Goal: Task Accomplishment & Management: Use online tool/utility

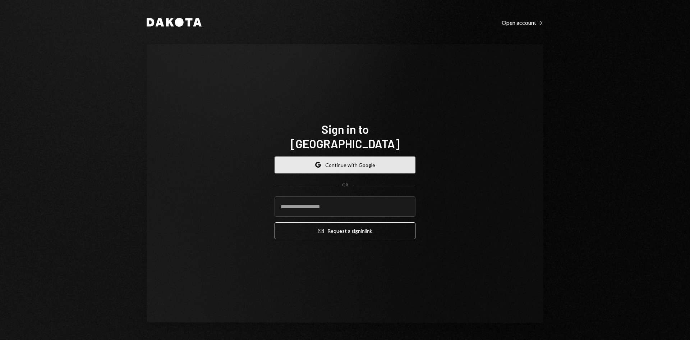
click at [394, 156] on button "Google Continue with Google" at bounding box center [345, 164] width 141 height 17
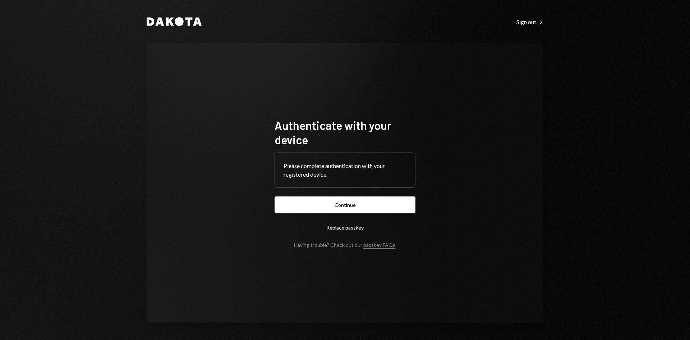
click at [337, 205] on button "Continue" at bounding box center [345, 204] width 141 height 17
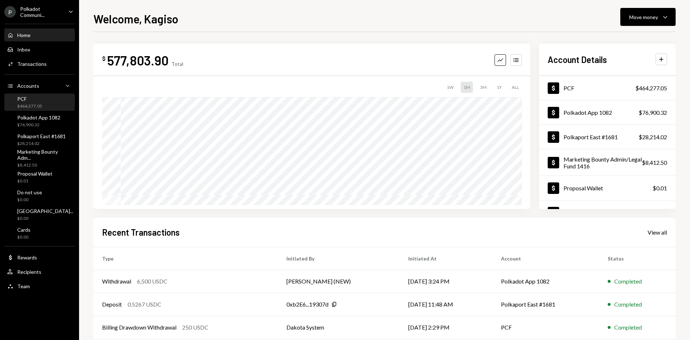
click at [55, 103] on div "PCF $464,277.05" at bounding box center [39, 103] width 65 height 14
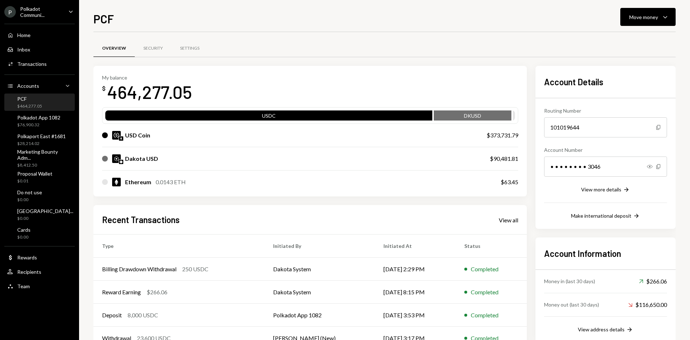
click at [42, 104] on div "PCF $464,277.05" at bounding box center [39, 103] width 65 height 14
click at [507, 221] on div "View all" at bounding box center [508, 219] width 19 height 7
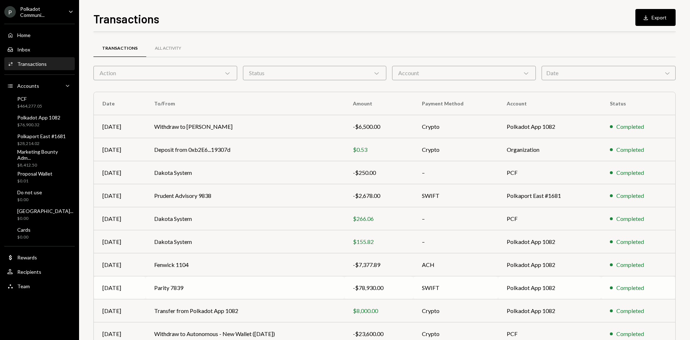
scroll to position [36, 0]
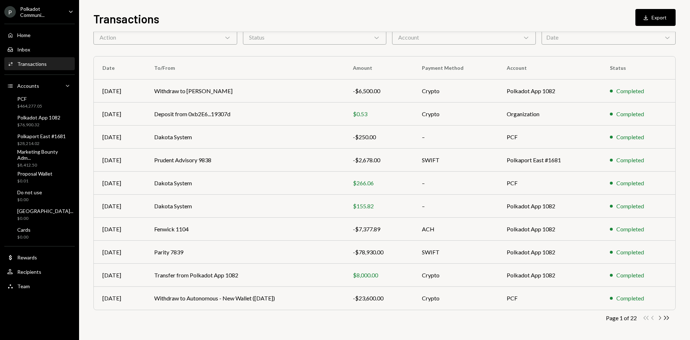
click at [661, 317] on icon "button" at bounding box center [660, 317] width 2 height 4
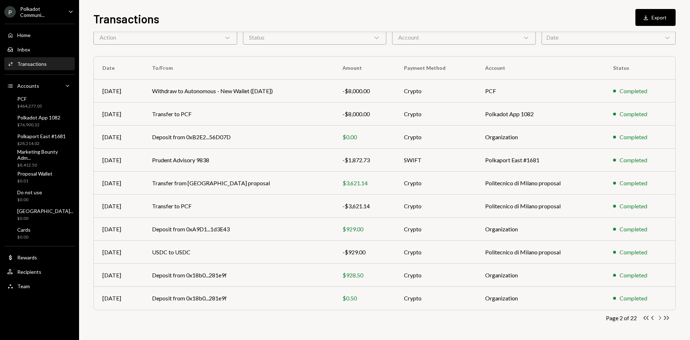
click at [658, 318] on icon "Chevron Right" at bounding box center [659, 317] width 7 height 7
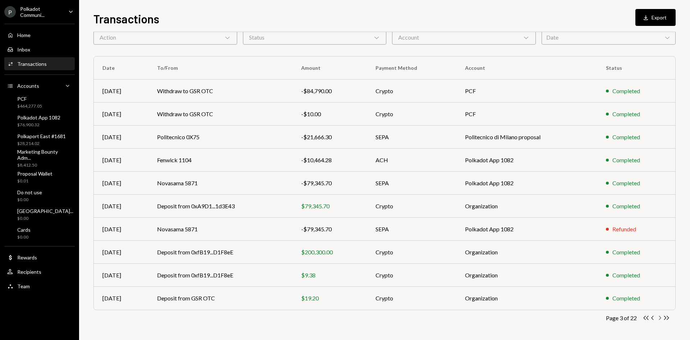
click at [660, 318] on icon "Chevron Right" at bounding box center [659, 317] width 7 height 7
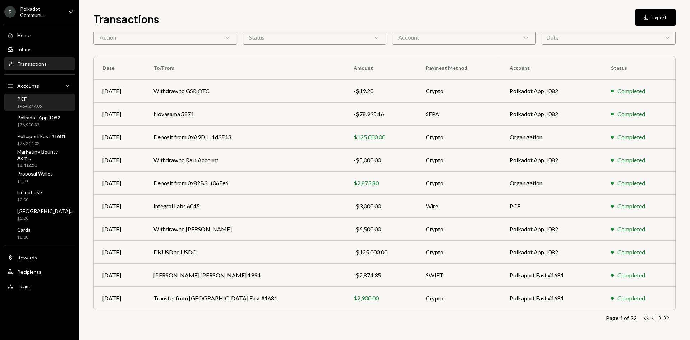
click at [20, 96] on div "PCF" at bounding box center [29, 99] width 25 height 6
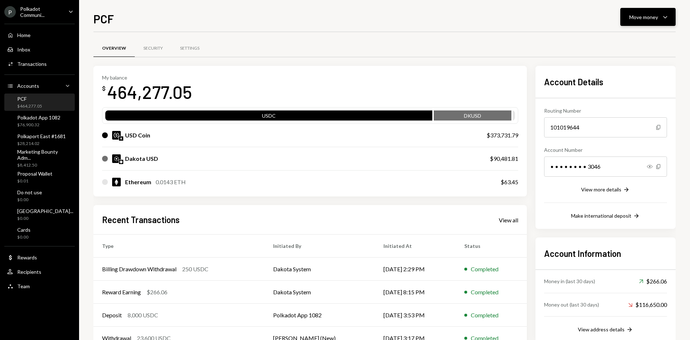
click at [661, 17] on icon "Caret Down" at bounding box center [665, 17] width 9 height 9
click at [635, 36] on div "Send" at bounding box center [642, 39] width 52 height 8
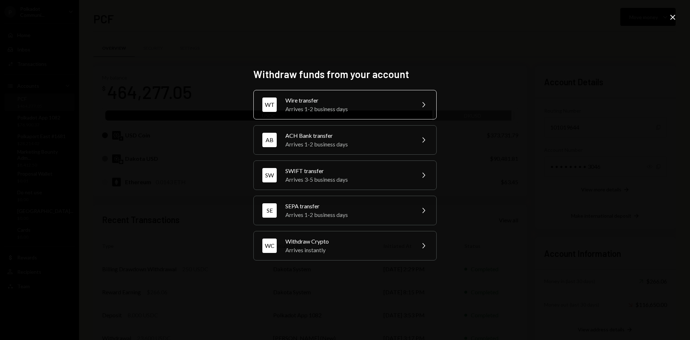
click at [332, 108] on div "Arrives 1-2 business days" at bounding box center [347, 109] width 125 height 9
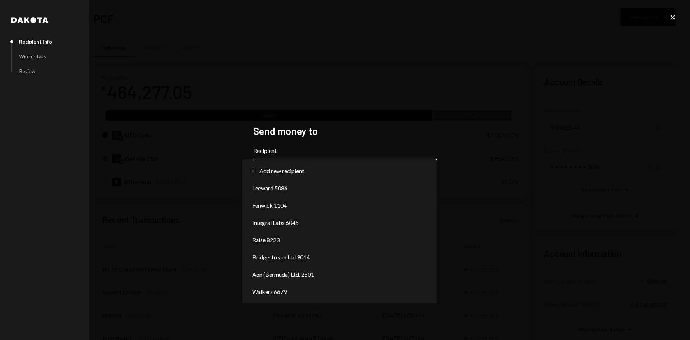
click at [303, 172] on body "P Polkadot Communi... Caret Down Home Home Inbox Inbox Activities Transactions …" at bounding box center [345, 170] width 690 height 340
select select "**********"
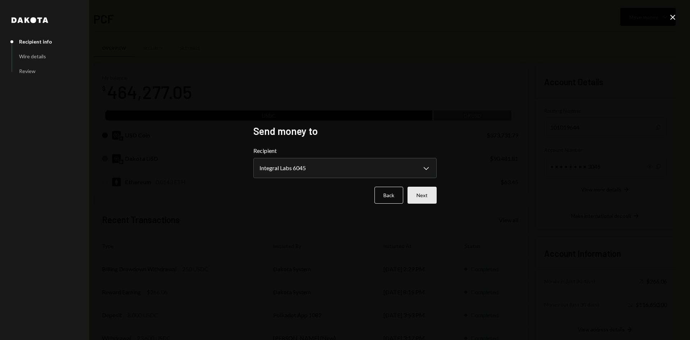
click at [423, 198] on button "Next" at bounding box center [421, 194] width 29 height 17
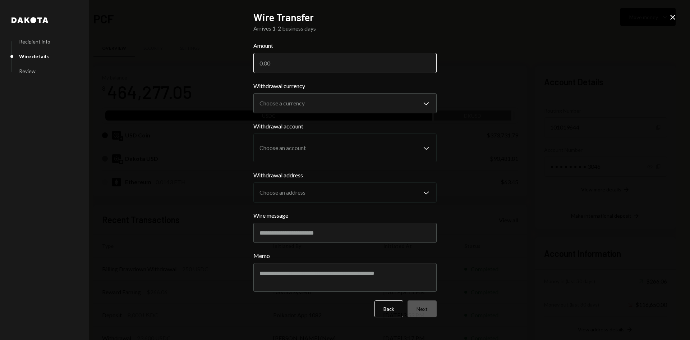
click at [314, 55] on input "Amount" at bounding box center [344, 63] width 183 height 20
type input "3000"
click at [311, 104] on body "P Polkadot Communi... Caret Down Home Home Inbox Inbox Activities Transactions …" at bounding box center [345, 170] width 690 height 340
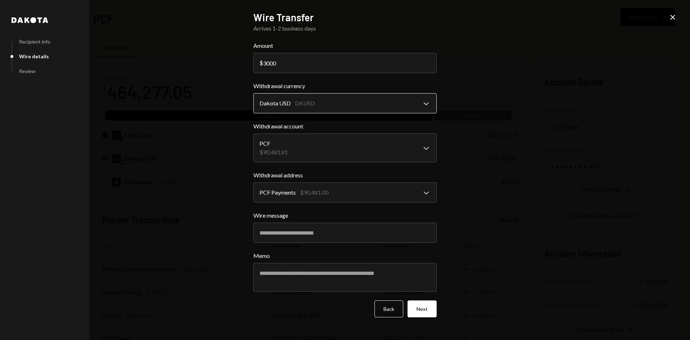
click at [325, 103] on body "P Polkadot Communi... Caret Down Home Home Inbox Inbox Activities Transactions …" at bounding box center [345, 170] width 690 height 340
select select "****"
click at [669, 15] on icon "Close" at bounding box center [672, 17] width 9 height 9
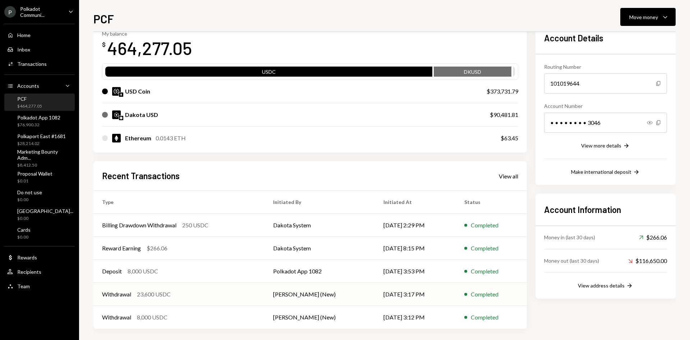
scroll to position [47, 0]
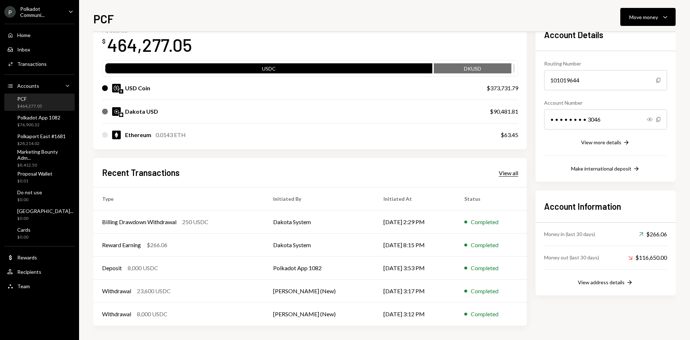
click at [514, 172] on div "View all" at bounding box center [508, 172] width 19 height 7
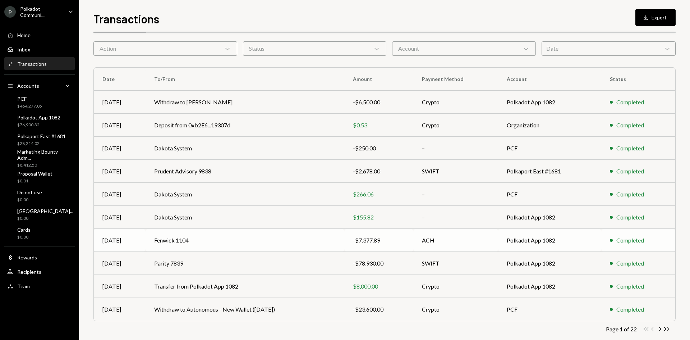
scroll to position [36, 0]
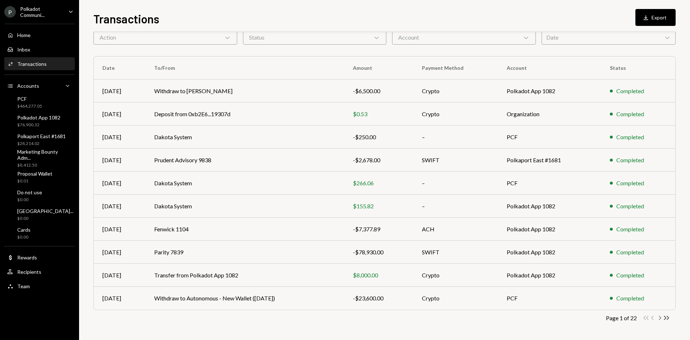
click at [660, 318] on icon "Chevron Right" at bounding box center [659, 317] width 7 height 7
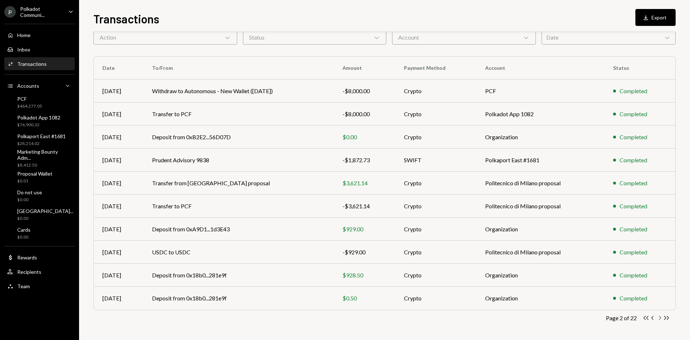
click at [660, 318] on icon "Chevron Right" at bounding box center [659, 317] width 7 height 7
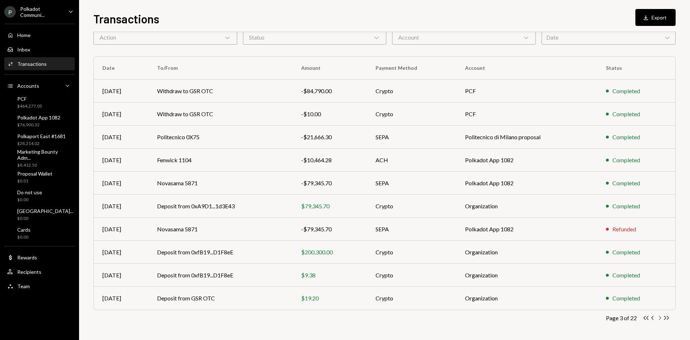
click at [660, 318] on icon "Chevron Right" at bounding box center [659, 317] width 7 height 7
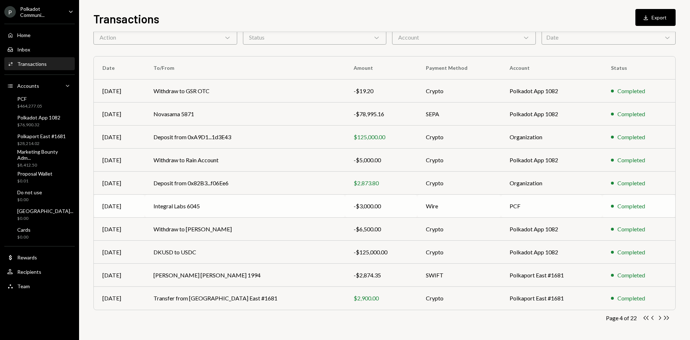
click at [512, 204] on td "PCF" at bounding box center [551, 205] width 101 height 23
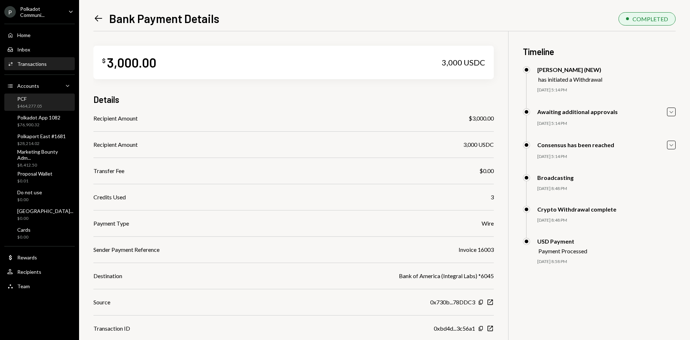
click at [43, 110] on div "PCF $464,277.05" at bounding box center [39, 102] width 65 height 17
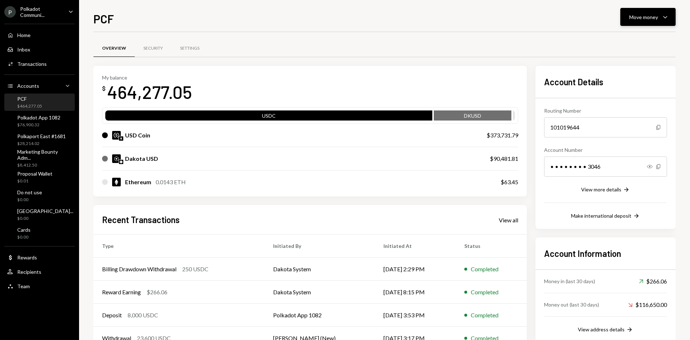
click at [647, 23] on button "Move money Caret Down" at bounding box center [647, 17] width 55 height 18
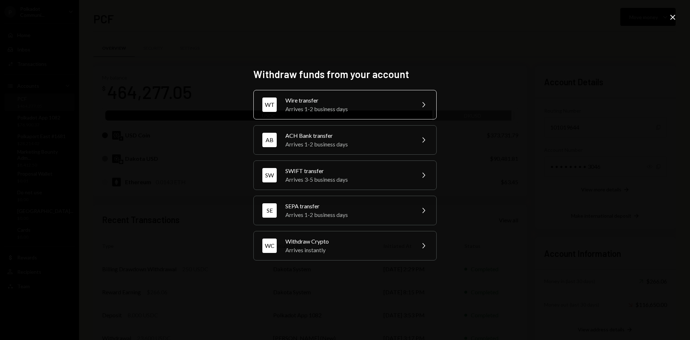
click at [319, 100] on div "Wire transfer" at bounding box center [347, 100] width 125 height 9
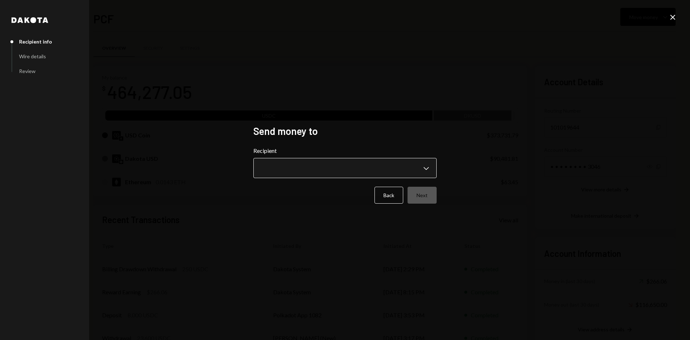
click at [351, 171] on body "P Polkadot Communi... Caret Down Home Home Inbox Inbox Activities Transactions …" at bounding box center [345, 170] width 690 height 340
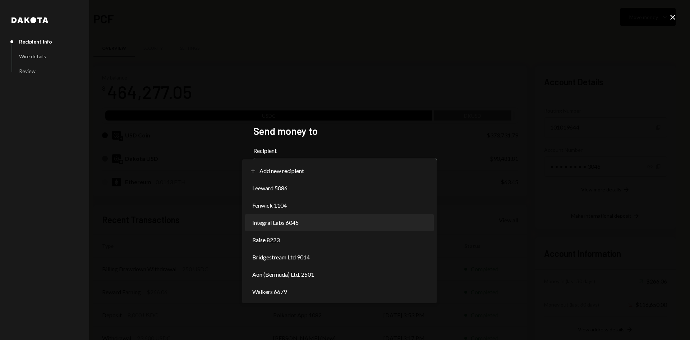
select select "**********"
drag, startPoint x: 290, startPoint y: 237, endPoint x: 310, endPoint y: 220, distance: 26.5
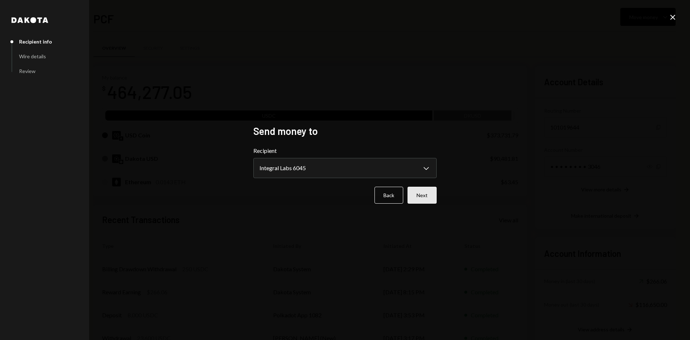
click at [414, 198] on button "Next" at bounding box center [421, 194] width 29 height 17
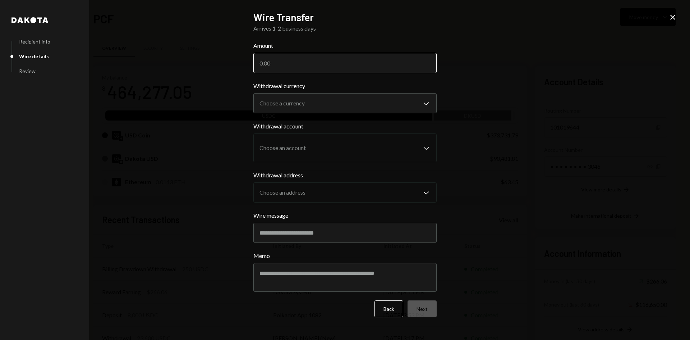
click at [351, 67] on input "Amount" at bounding box center [344, 63] width 183 height 20
type input "3000"
click at [301, 106] on body "P Polkadot Communi... Caret Down Home Home Inbox Inbox Activities Transactions …" at bounding box center [345, 170] width 690 height 340
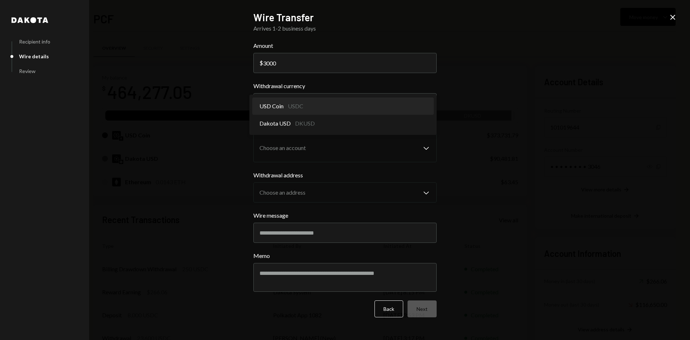
select select "****"
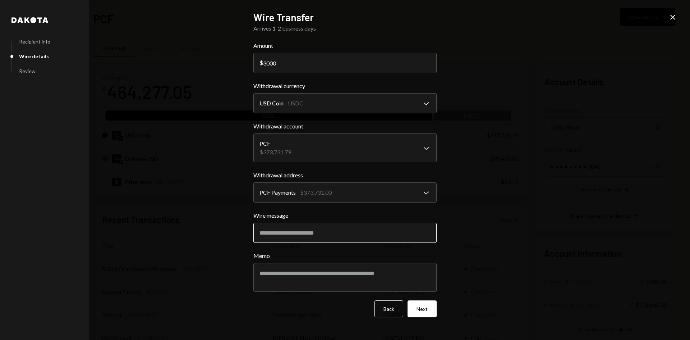
click at [326, 228] on input "Wire message" at bounding box center [344, 232] width 183 height 20
drag, startPoint x: 277, startPoint y: 235, endPoint x: 281, endPoint y: 239, distance: 5.7
click at [278, 235] on input "**********" at bounding box center [344, 232] width 183 height 20
drag, startPoint x: 310, startPoint y: 234, endPoint x: 254, endPoint y: 237, distance: 56.9
click at [254, 237] on input "**********" at bounding box center [344, 232] width 183 height 20
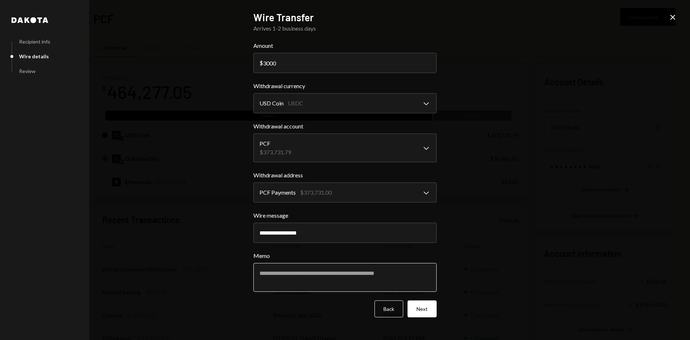
type input "**********"
click at [293, 280] on textarea "Memo" at bounding box center [344, 277] width 183 height 29
paste textarea "**********"
type textarea "**********"
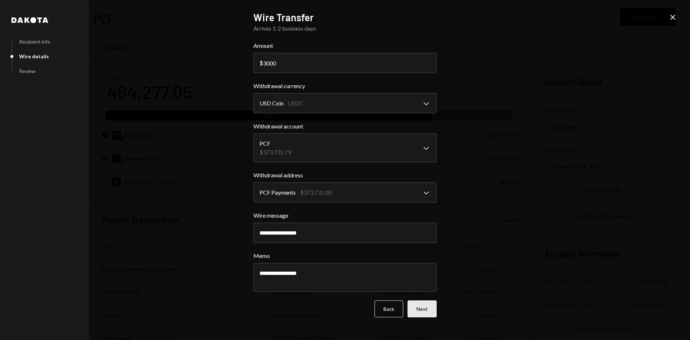
click at [429, 304] on button "Next" at bounding box center [421, 308] width 29 height 17
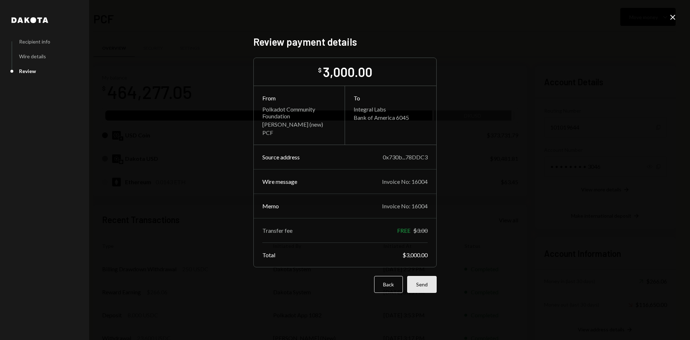
click at [424, 285] on button "Send" at bounding box center [421, 284] width 29 height 17
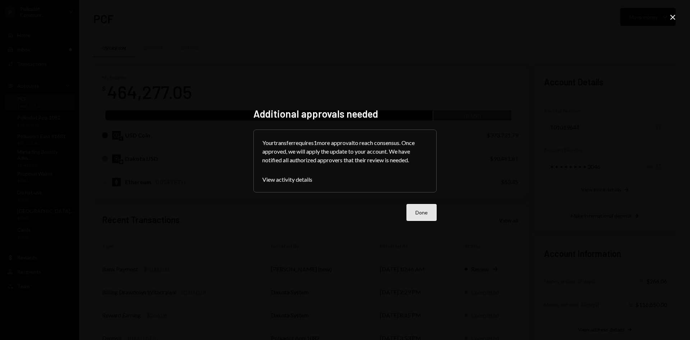
click at [426, 217] on button "Done" at bounding box center [421, 212] width 30 height 17
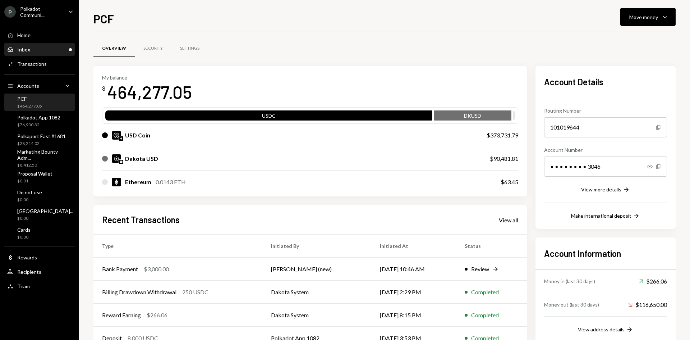
click at [35, 51] on div "Inbox Inbox" at bounding box center [39, 49] width 65 height 6
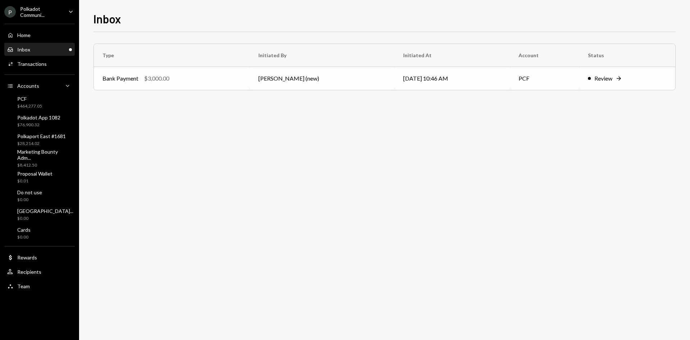
click at [332, 80] on td "Kagiso Mello (new)" at bounding box center [322, 78] width 145 height 23
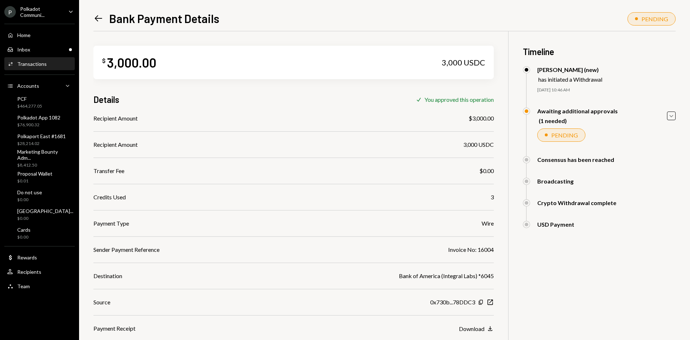
click at [103, 15] on icon "Left Arrow" at bounding box center [98, 18] width 10 height 10
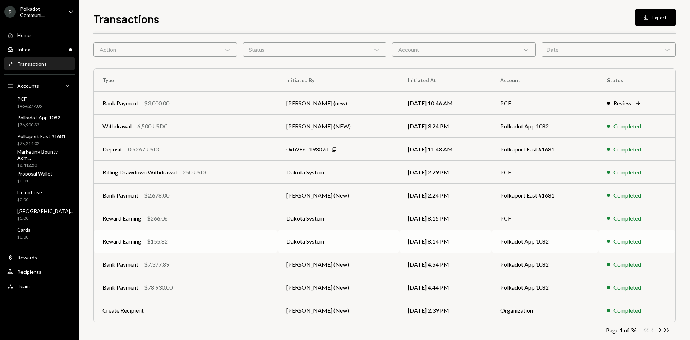
scroll to position [36, 0]
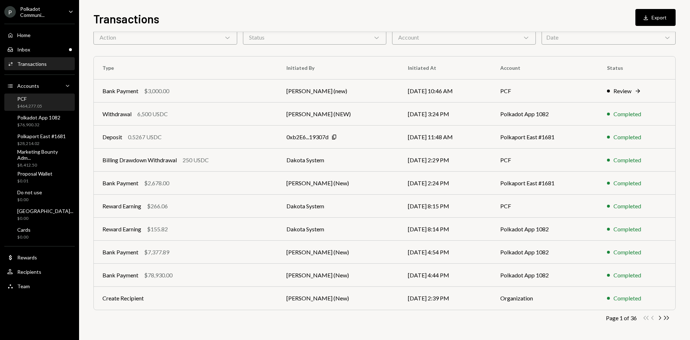
click at [27, 100] on div "PCF" at bounding box center [29, 99] width 25 height 6
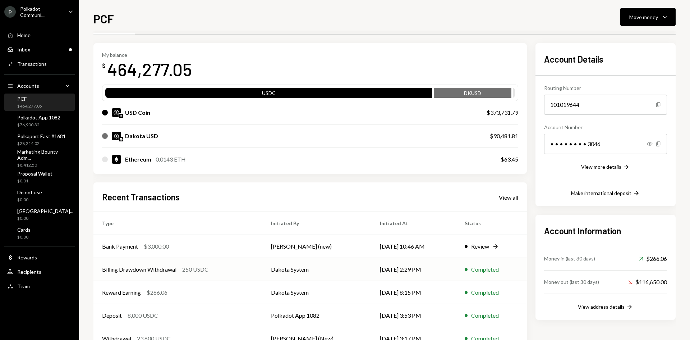
scroll to position [47, 0]
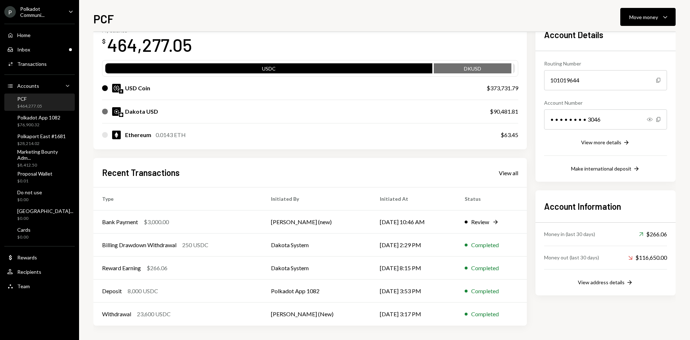
click at [511, 178] on div "Recent Transactions View all" at bounding box center [310, 172] width 416 height 12
click at [509, 175] on div "View all" at bounding box center [508, 172] width 19 height 7
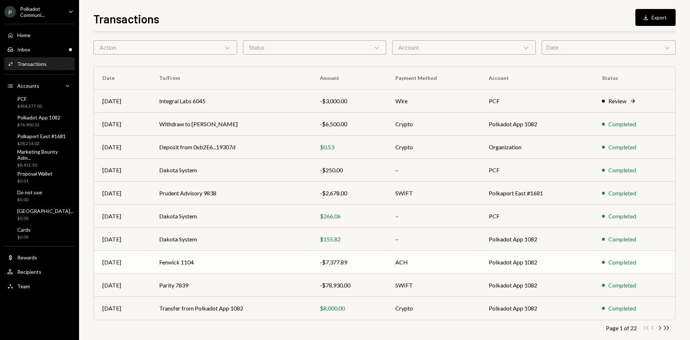
scroll to position [36, 0]
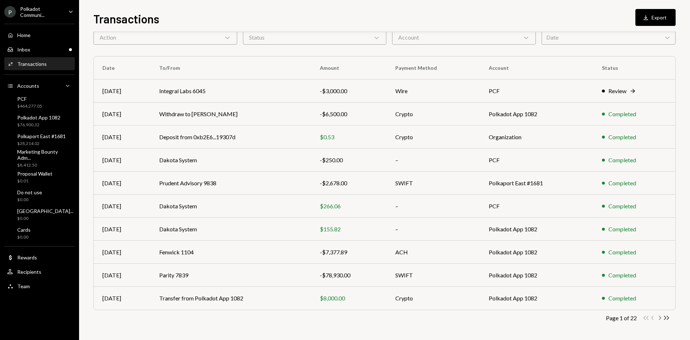
click at [660, 317] on icon "Chevron Right" at bounding box center [659, 317] width 7 height 7
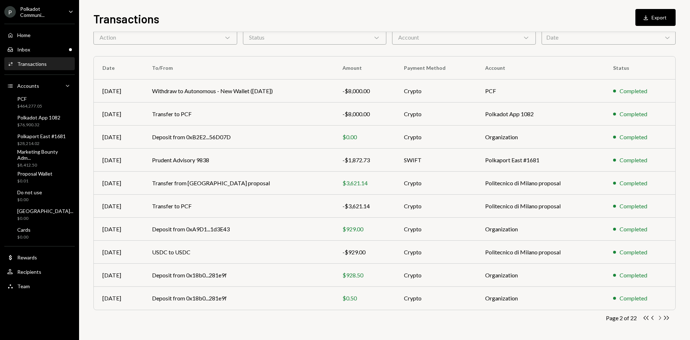
click at [660, 317] on icon "Chevron Right" at bounding box center [659, 317] width 7 height 7
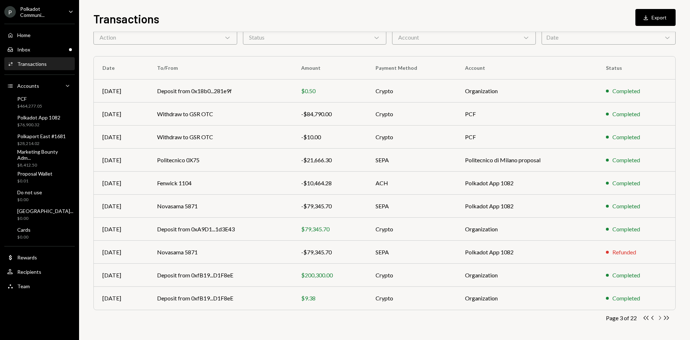
click at [660, 317] on icon "Chevron Right" at bounding box center [659, 317] width 7 height 7
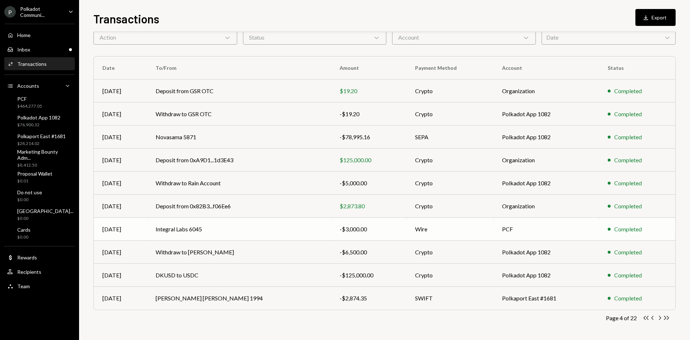
click at [280, 233] on td "Integral Labs 6045" at bounding box center [239, 228] width 184 height 23
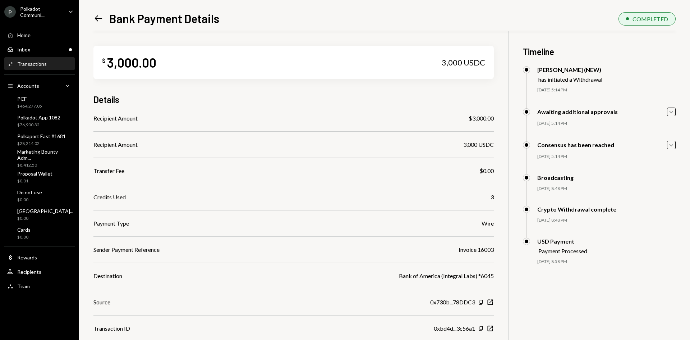
scroll to position [36, 0]
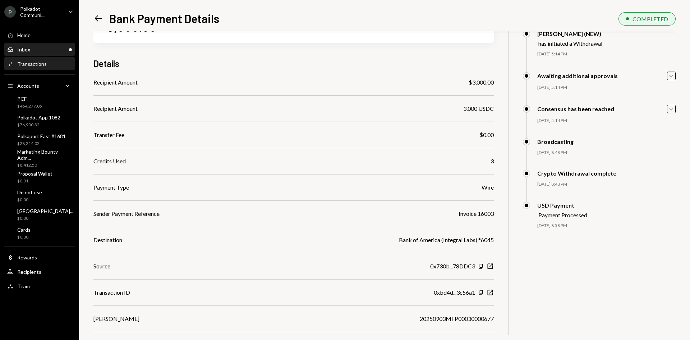
click at [31, 49] on div "Inbox Inbox" at bounding box center [39, 49] width 65 height 6
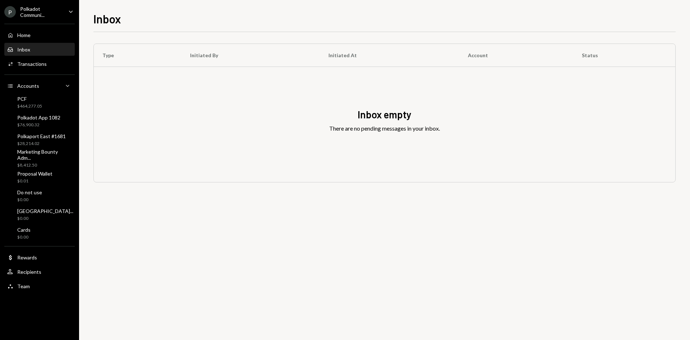
click at [172, 261] on div "Type Initiated By Initiated At Account Status Inbox empty There are no pending …" at bounding box center [384, 186] width 582 height 308
